Goal: Find specific page/section: Find specific page/section

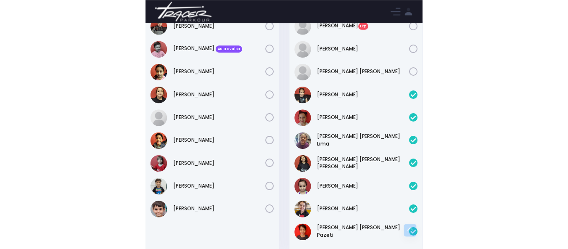
scroll to position [37, 0]
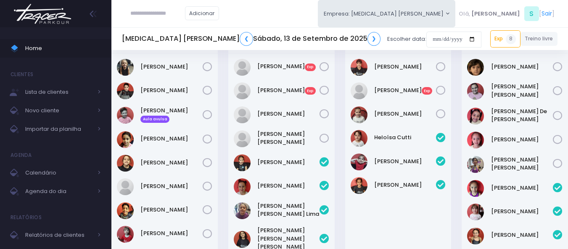
click at [173, 13] on input "text" at bounding box center [157, 13] width 55 height 16
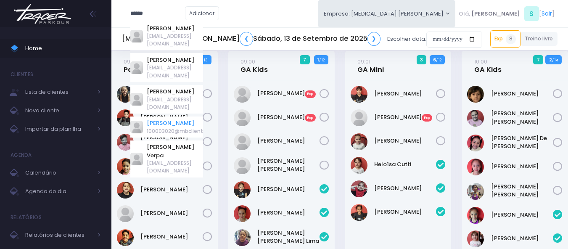
scroll to position [0, 0]
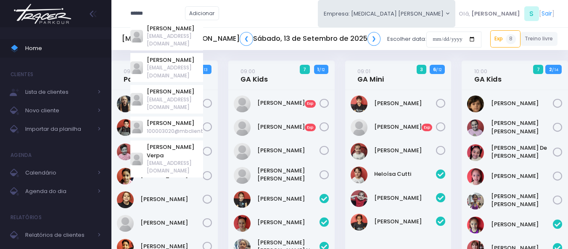
click at [281, 15] on div "***** [PERSON_NAME] [EMAIL_ADDRESS][DOMAIN_NAME] [PERSON_NAME] [EMAIL_ADDRESS][…" at bounding box center [339, 13] width 457 height 27
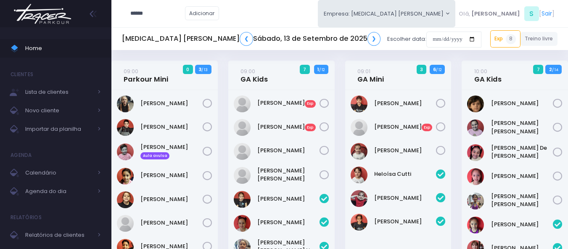
click at [160, 11] on input "*****" at bounding box center [157, 13] width 55 height 16
type input "*"
click at [240, 42] on link "❮" at bounding box center [246, 39] width 13 height 14
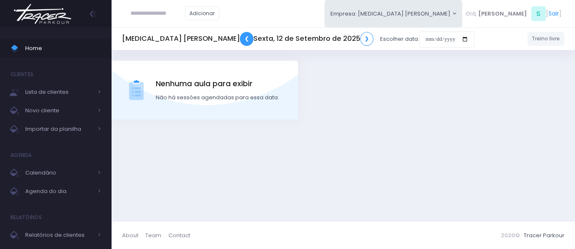
click at [240, 42] on link "❮" at bounding box center [246, 39] width 13 height 14
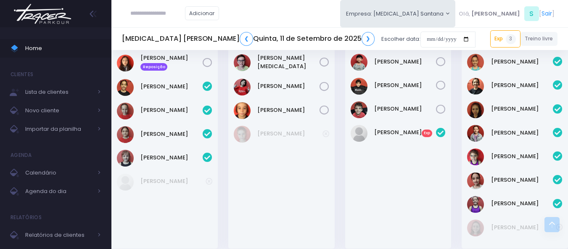
scroll to position [337, 0]
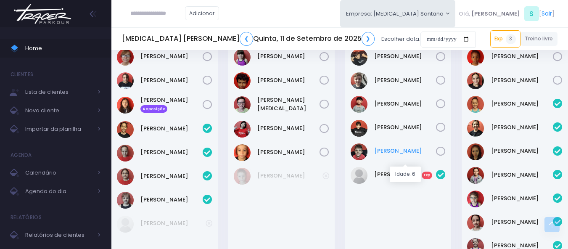
click at [396, 155] on link "Mário José" at bounding box center [405, 151] width 62 height 8
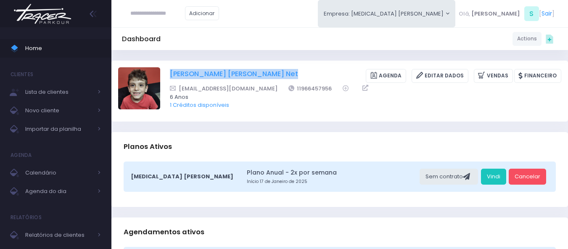
drag, startPoint x: 214, startPoint y: 71, endPoint x: 171, endPoint y: 70, distance: 42.9
click at [171, 70] on div "[PERSON_NAME] [PERSON_NAME] Net [GEOGRAPHIC_DATA] Editar Dados [GEOGRAPHIC_DATA…" at bounding box center [366, 76] width 392 height 14
copy div "[PERSON_NAME] [PERSON_NAME] Net"
